Goal: Find specific page/section: Find specific page/section

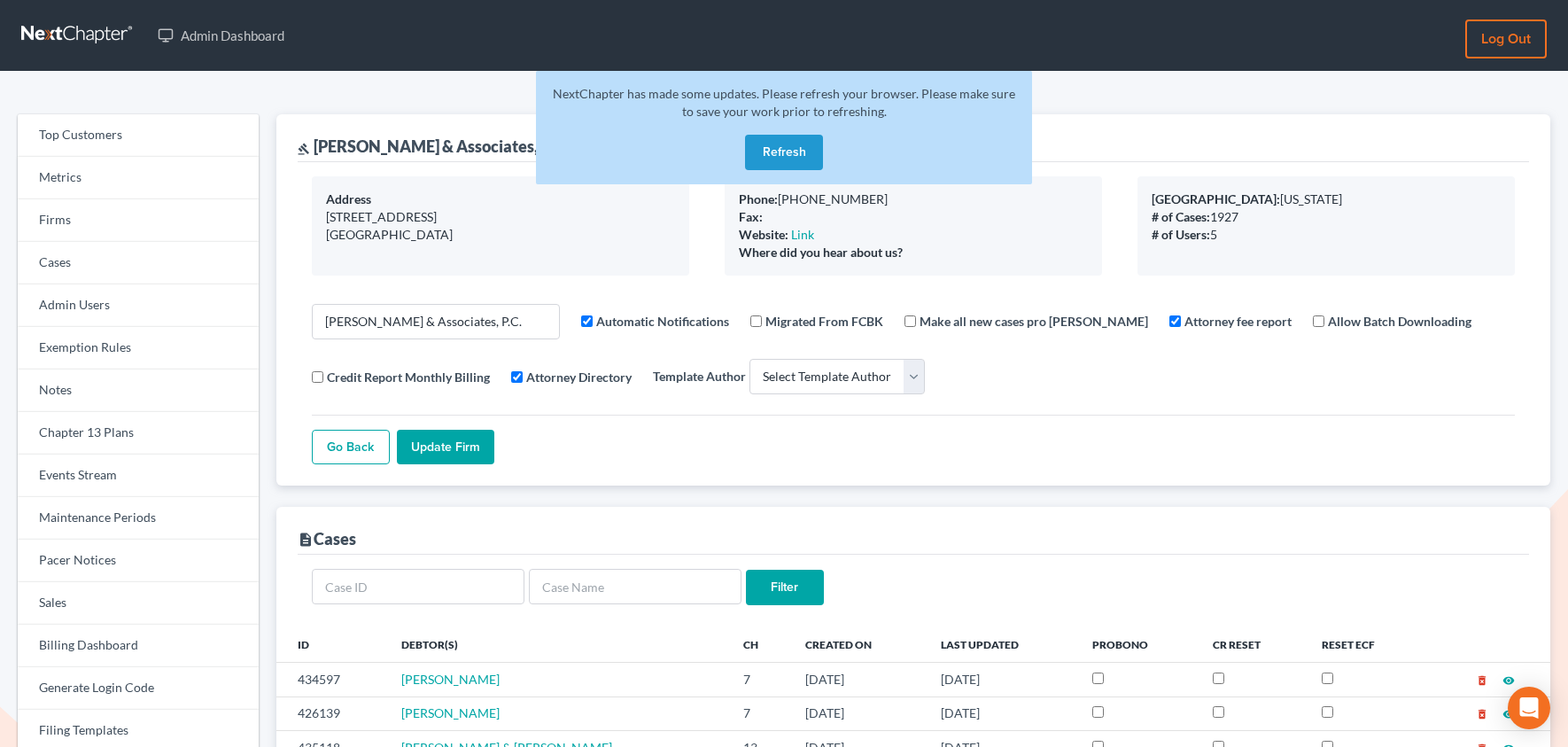
select select
click at [112, 225] on link "Firms" at bounding box center [138, 221] width 241 height 43
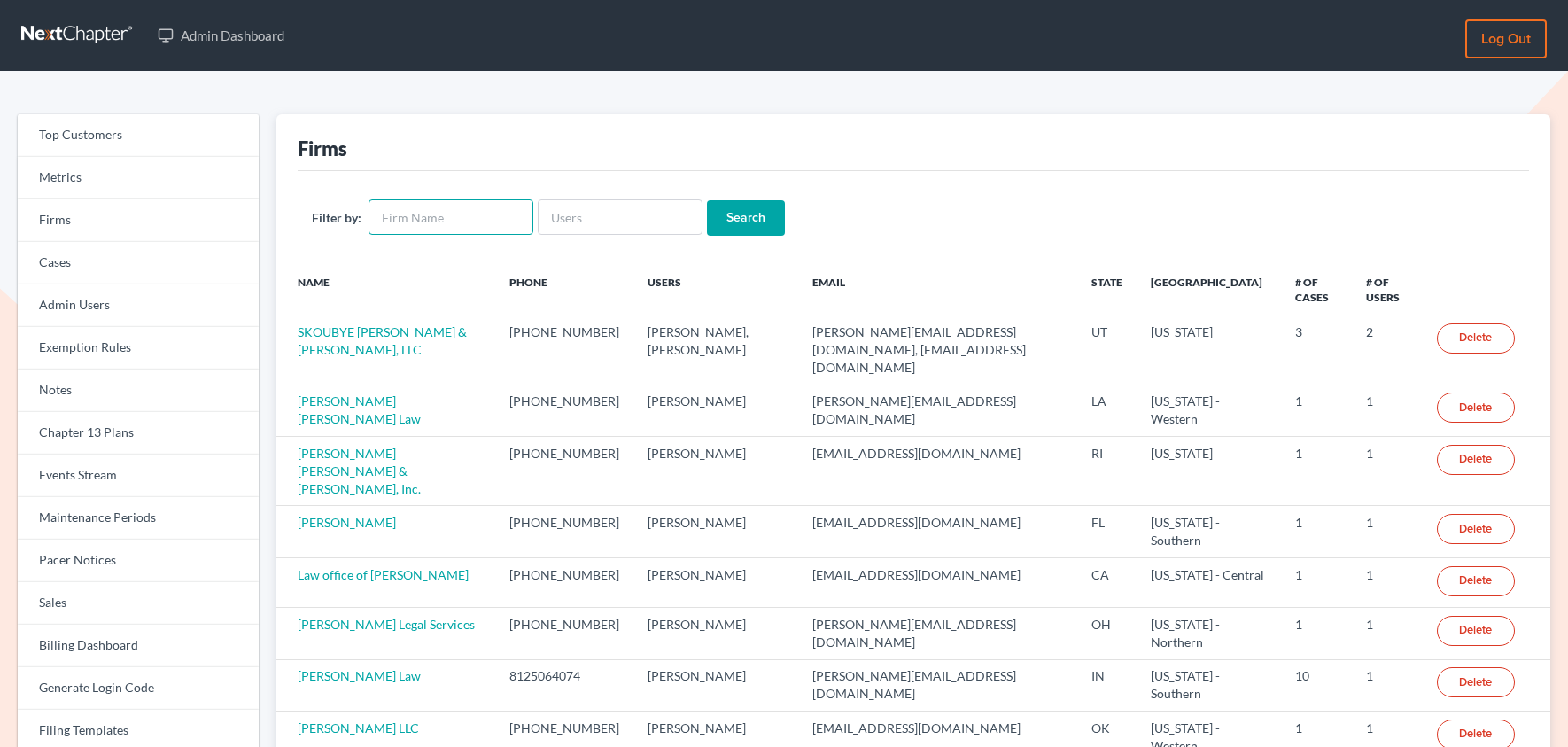
click at [449, 220] on input "text" at bounding box center [451, 217] width 165 height 35
type input "[PERSON_NAME]"
click at [754, 229] on input "Search" at bounding box center [746, 218] width 78 height 35
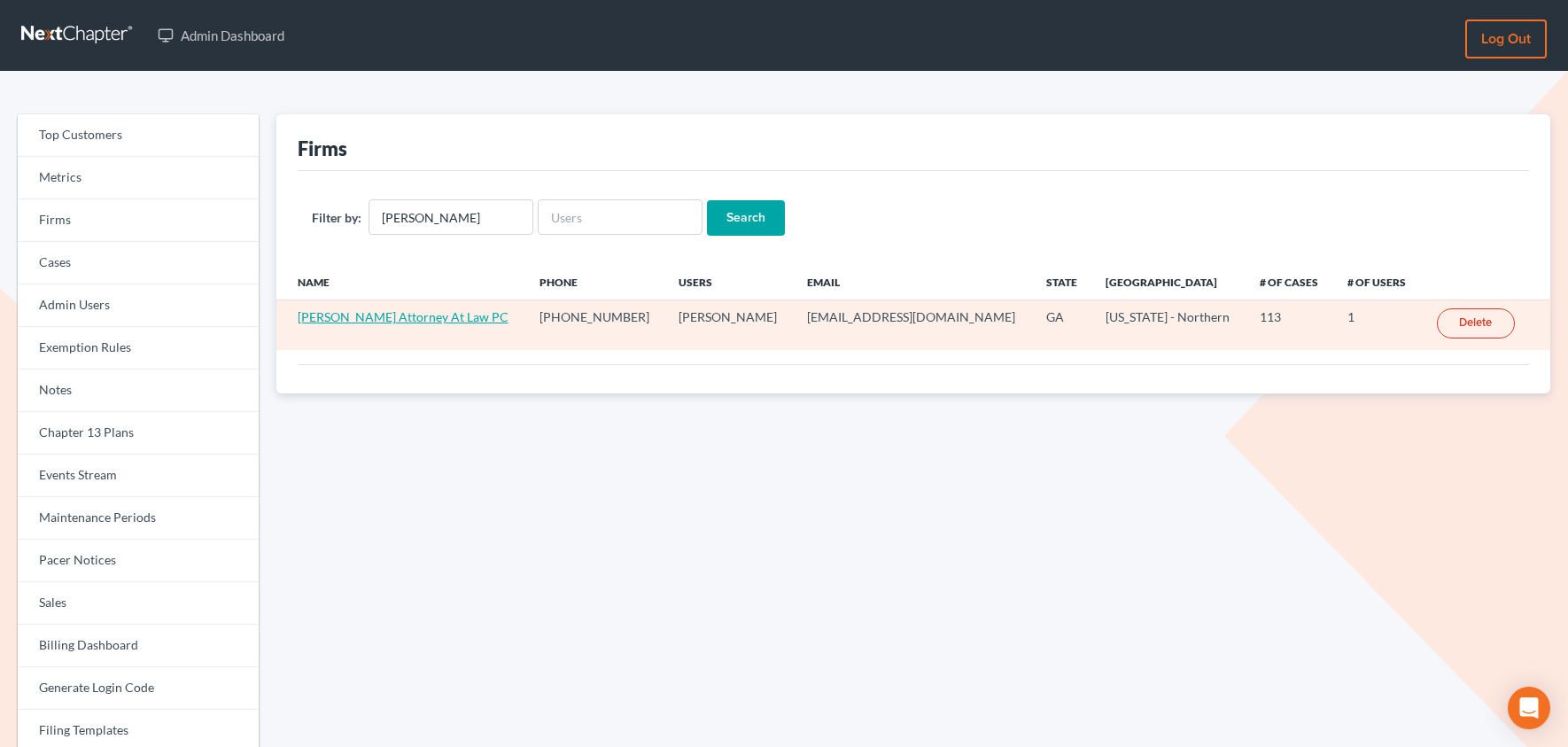
click at [420, 317] on link "[PERSON_NAME] Attorney At Law PC" at bounding box center [403, 316] width 211 height 15
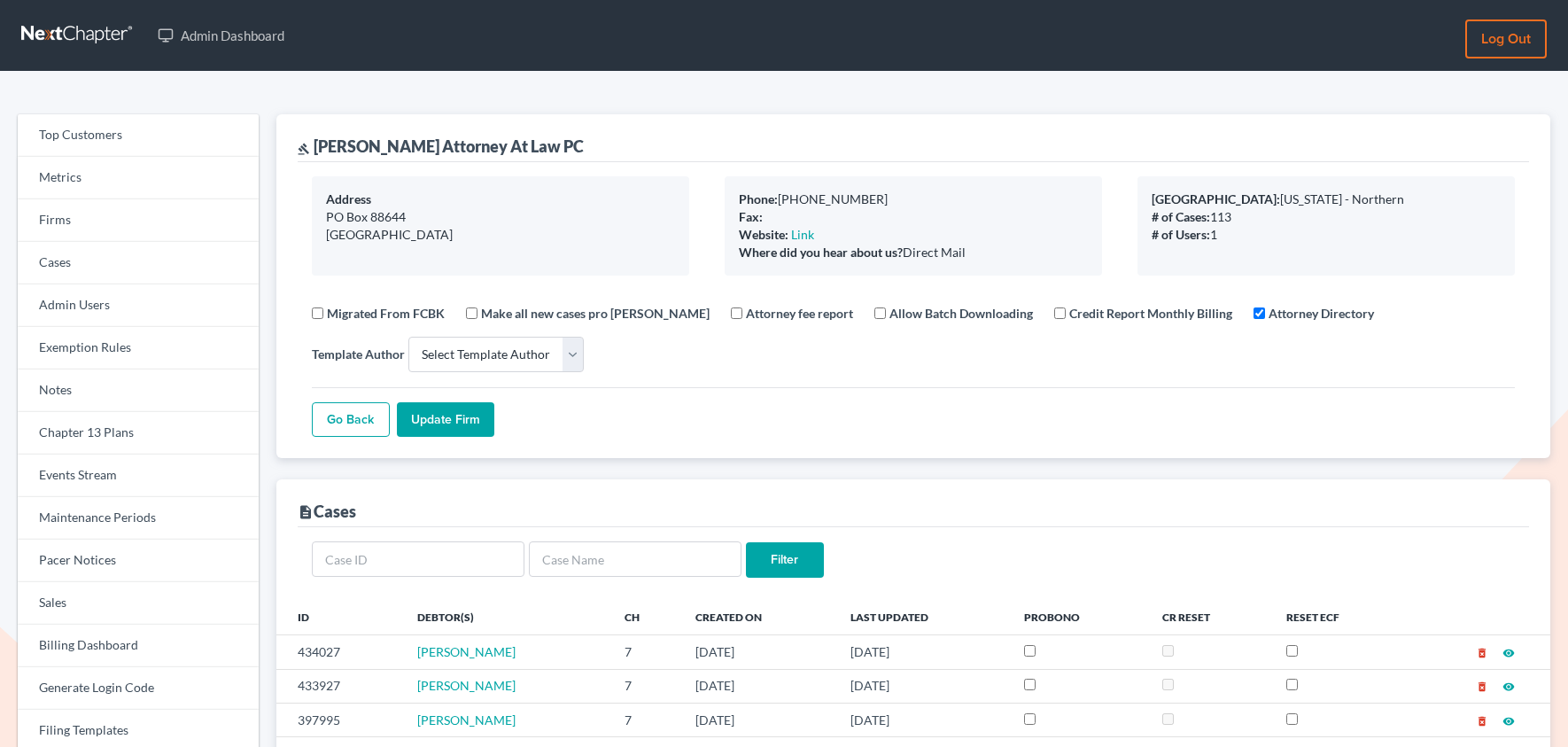
select select
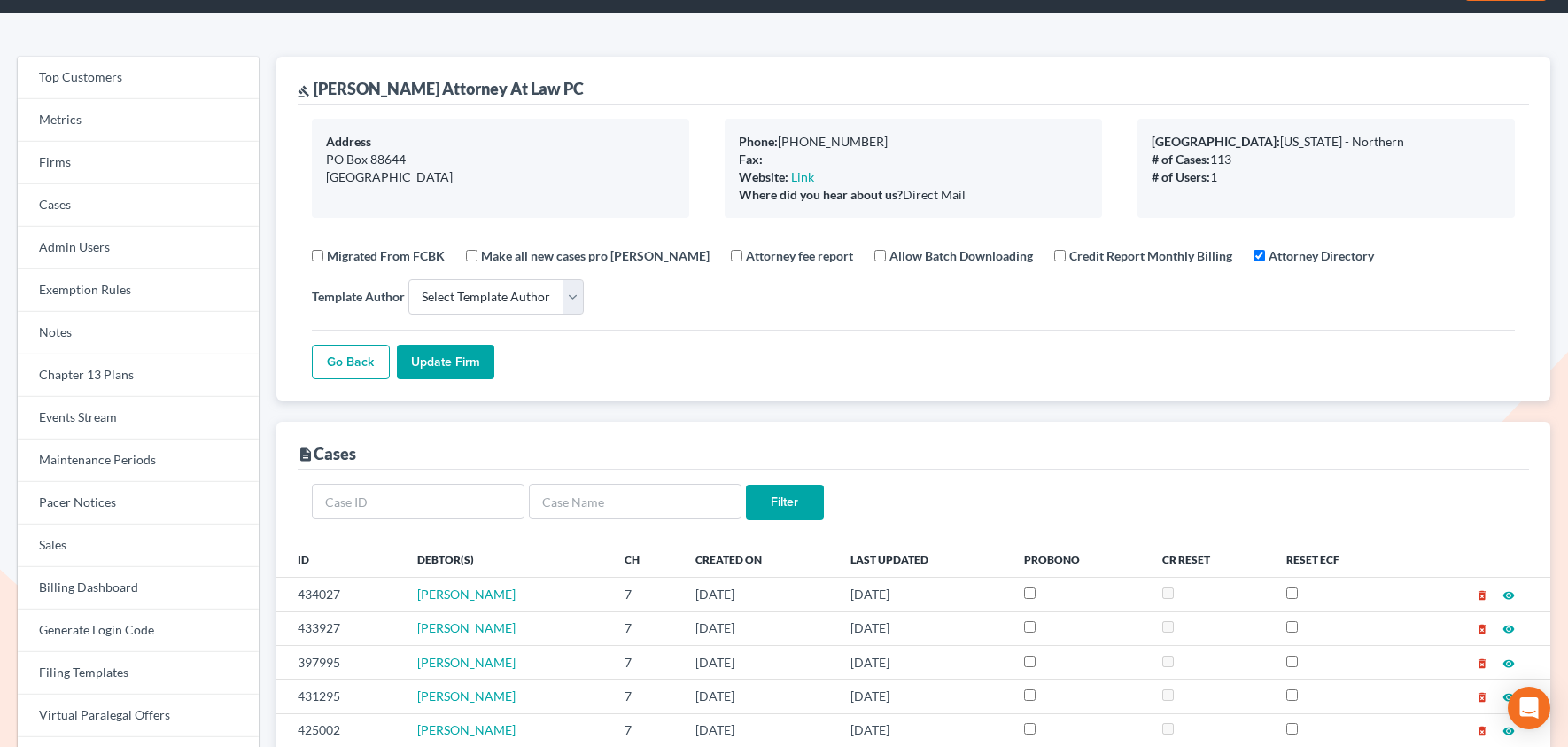
scroll to position [59, 0]
